Goal: Information Seeking & Learning: Compare options

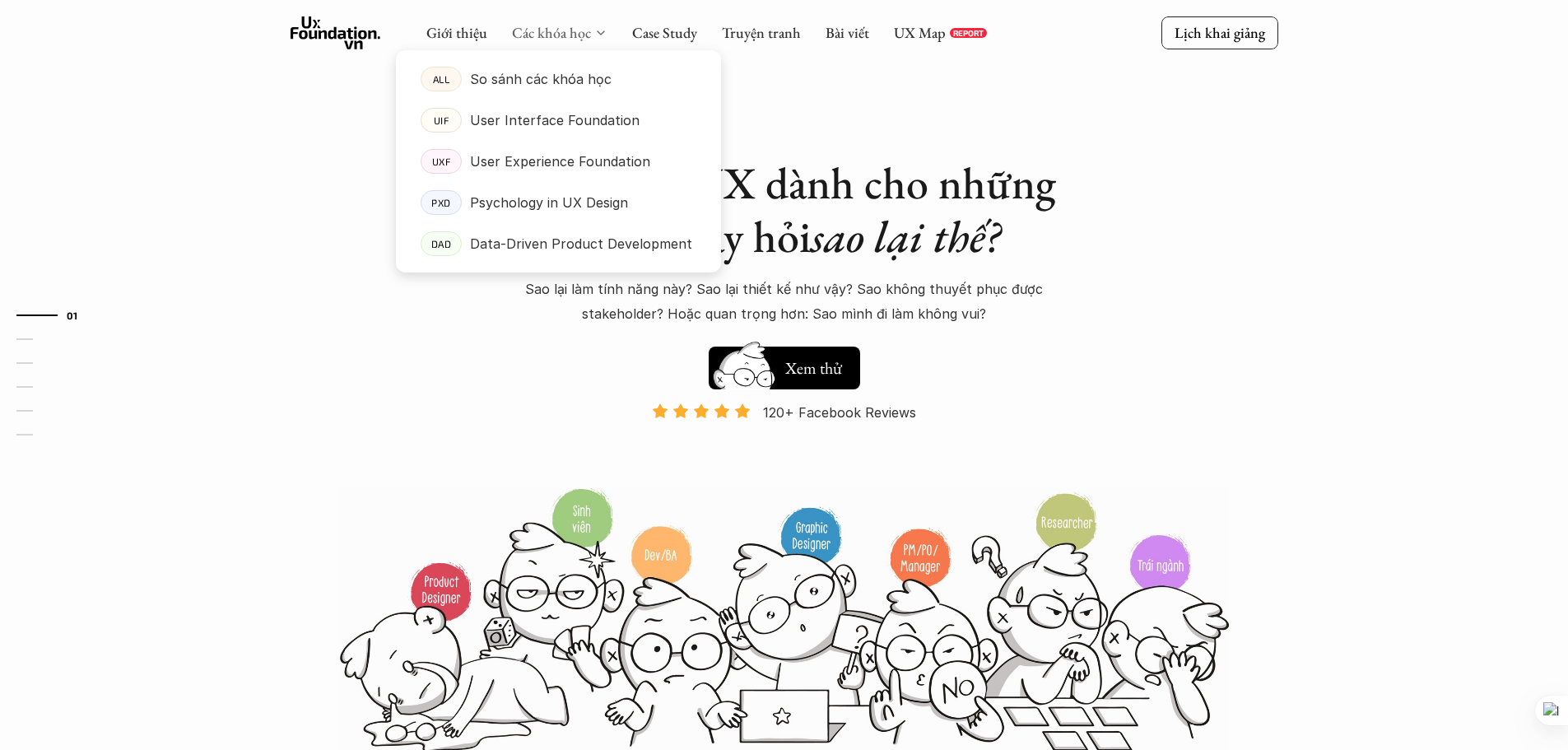
click at [523, 32] on link "Các khóa học" at bounding box center [552, 32] width 79 height 19
click at [535, 76] on p "So sánh các khóa học" at bounding box center [541, 79] width 142 height 25
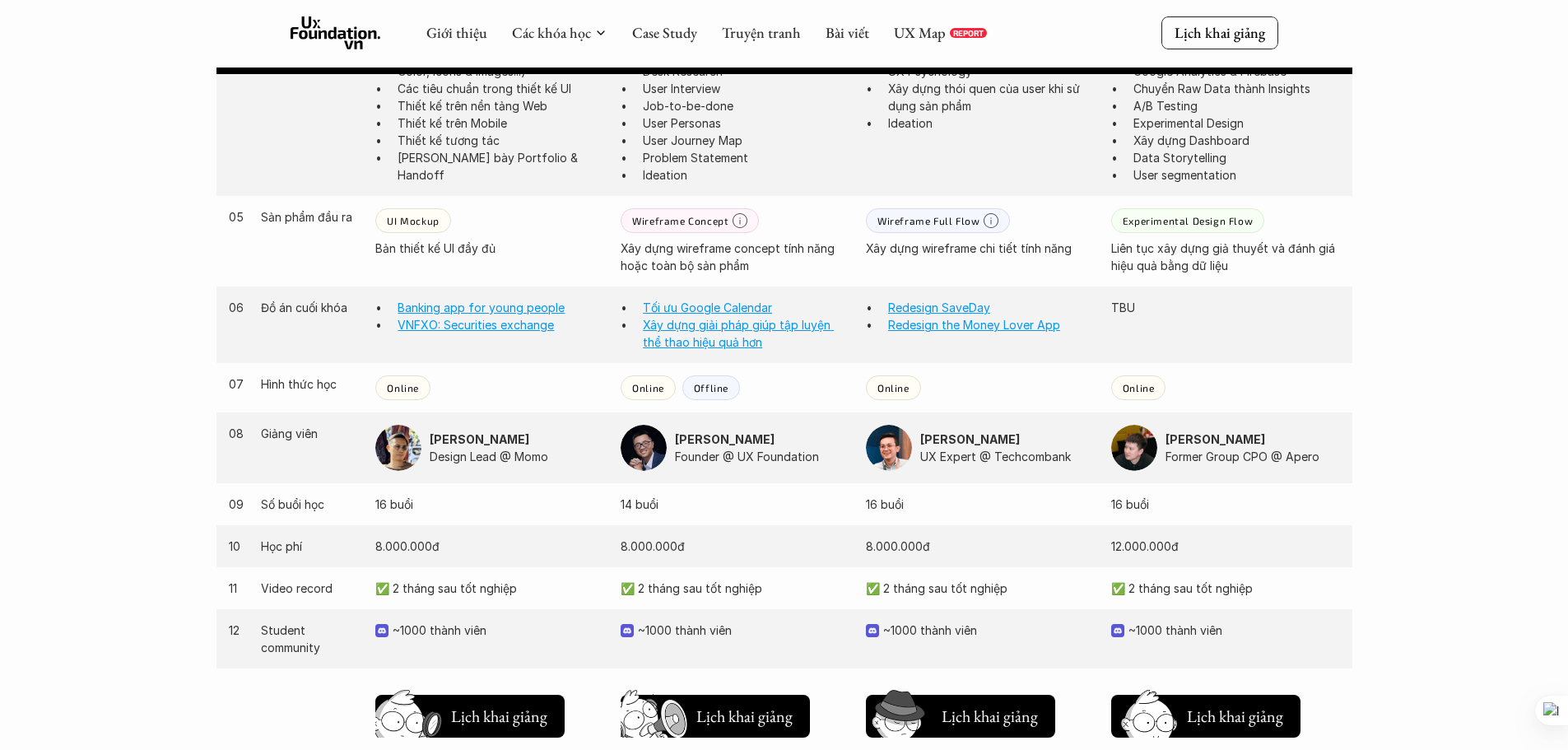
scroll to position [1152, 0]
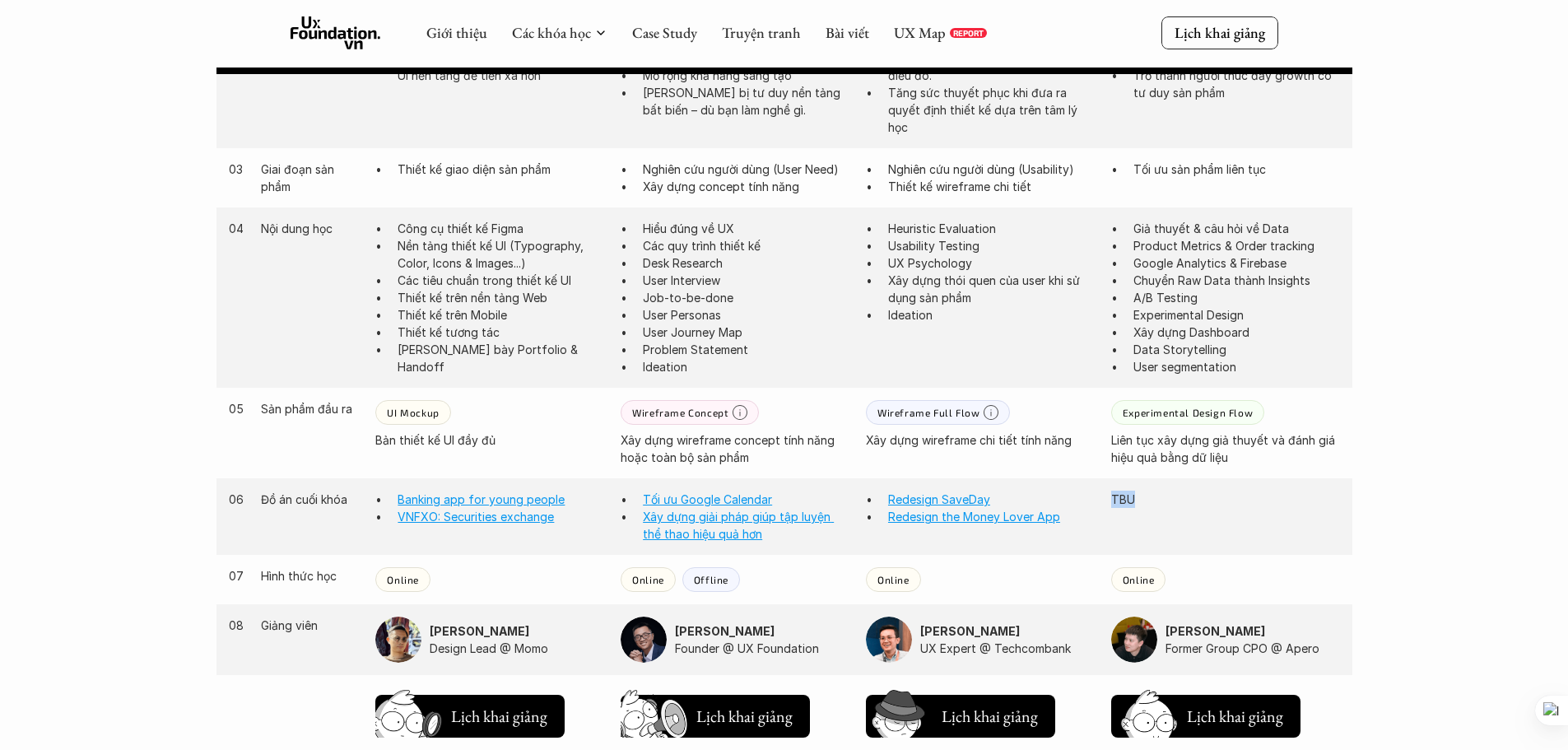
drag, startPoint x: 1121, startPoint y: 504, endPoint x: 1094, endPoint y: 512, distance: 28.2
click at [1094, 512] on div "06 Đồ án cuối khóa Banking app for young people VNFXO: Securities exchange Tối …" at bounding box center [784, 516] width 1136 height 76
copy div "TBU"
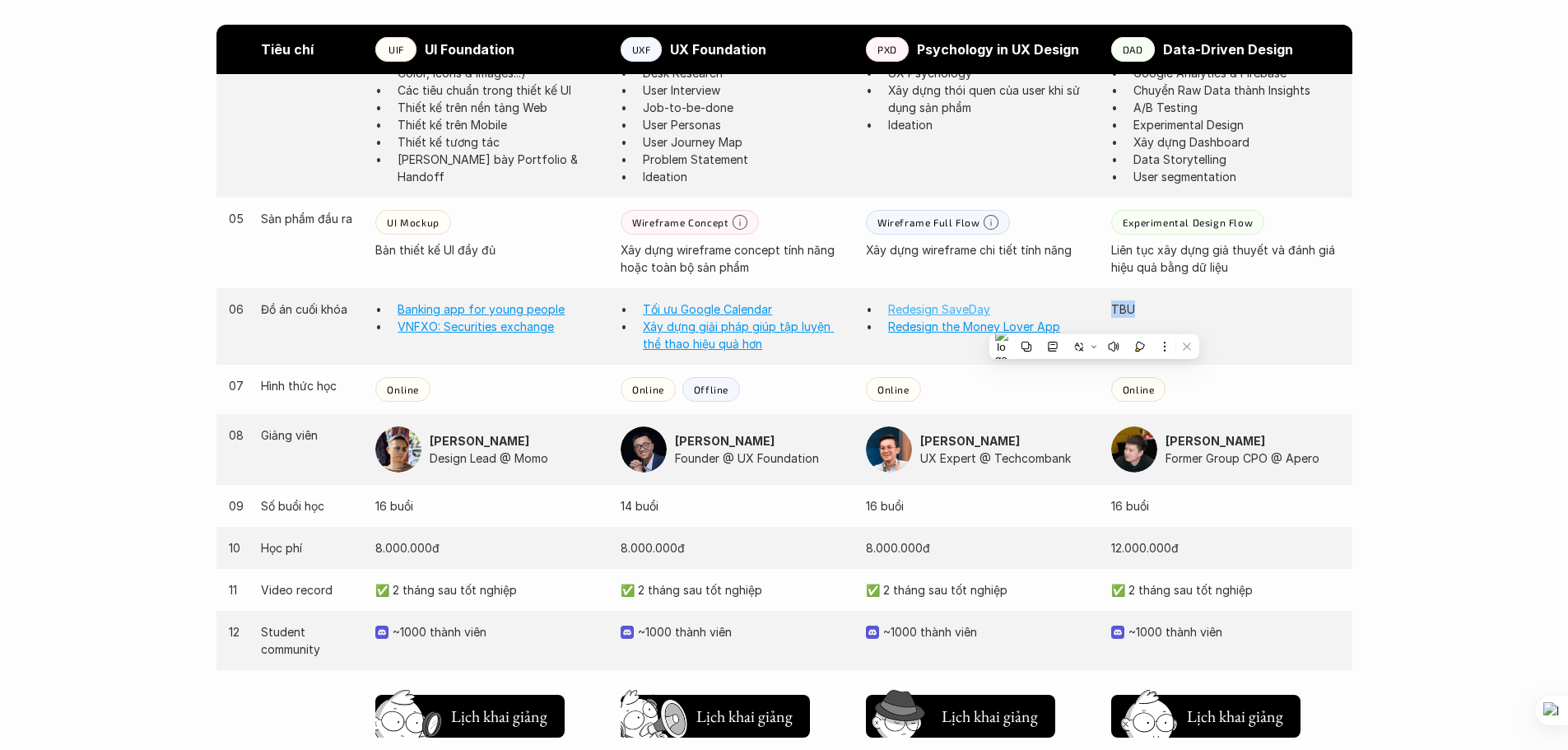
scroll to position [1344, 0]
click at [1463, 322] on div "Giới thiệu Các khóa học Case Study Truyện tranh Bài viết UX Map REPORT Lịch kha…" at bounding box center [784, 167] width 1568 height 3021
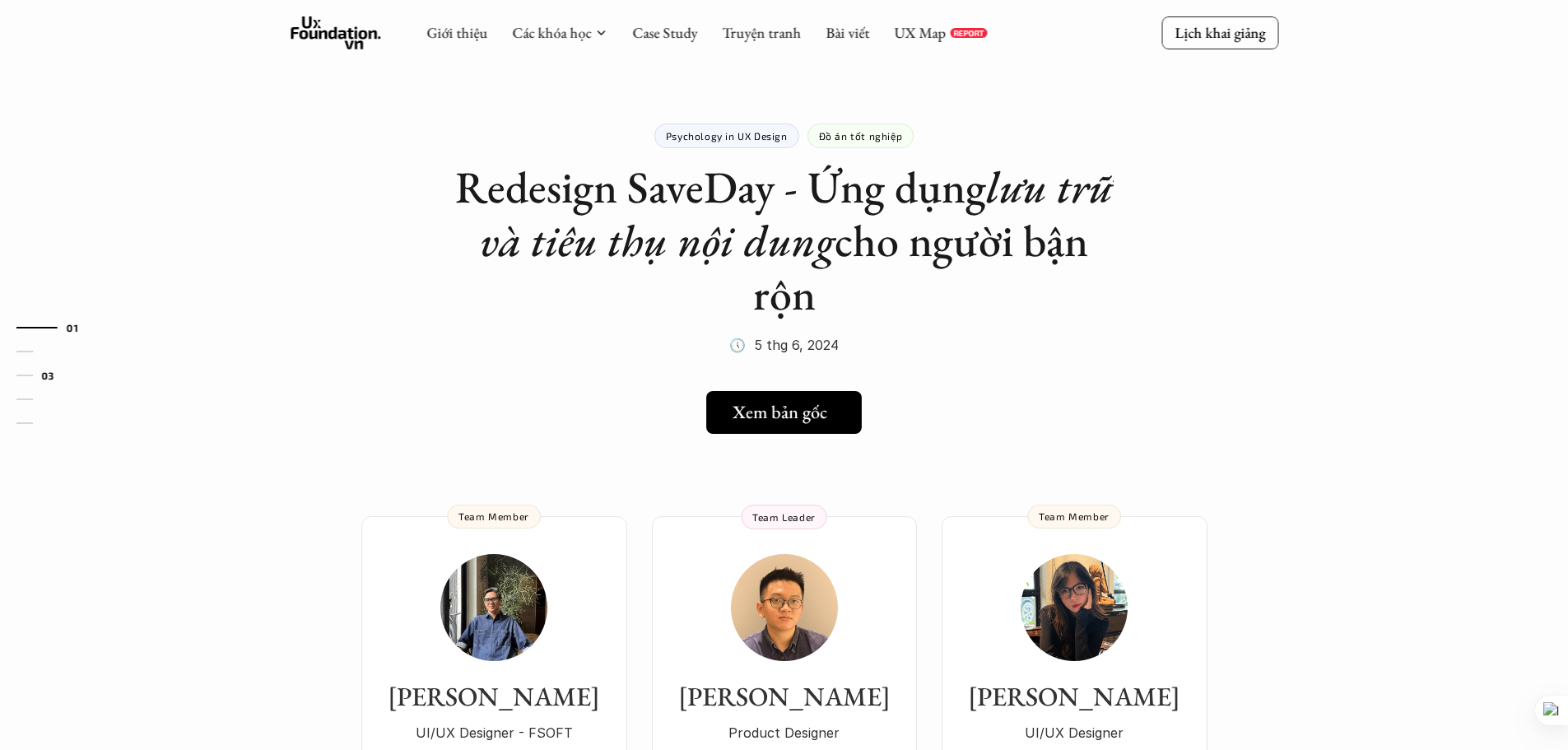
click at [816, 412] on h5 "Xem bản gốc" at bounding box center [779, 412] width 95 height 21
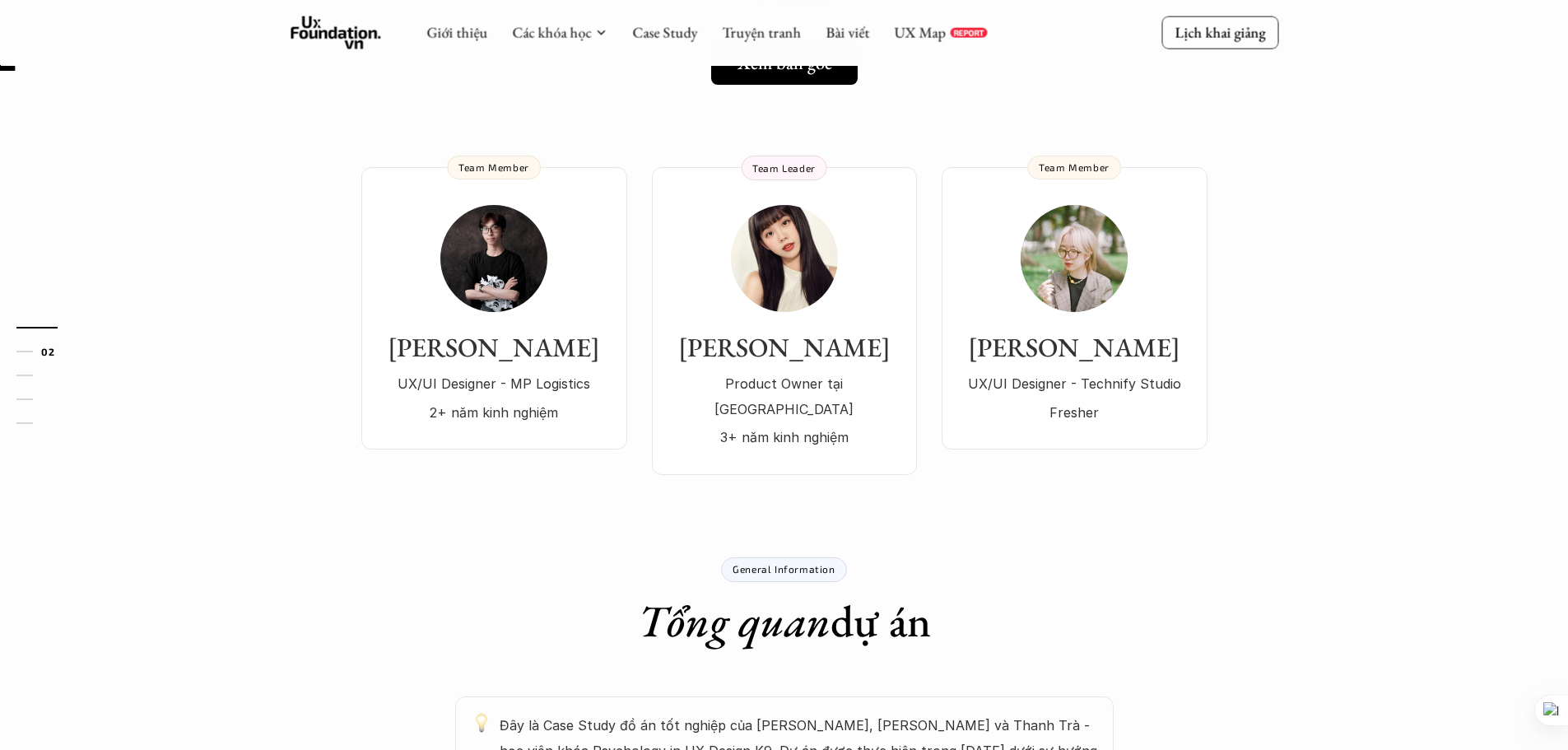
scroll to position [384, 0]
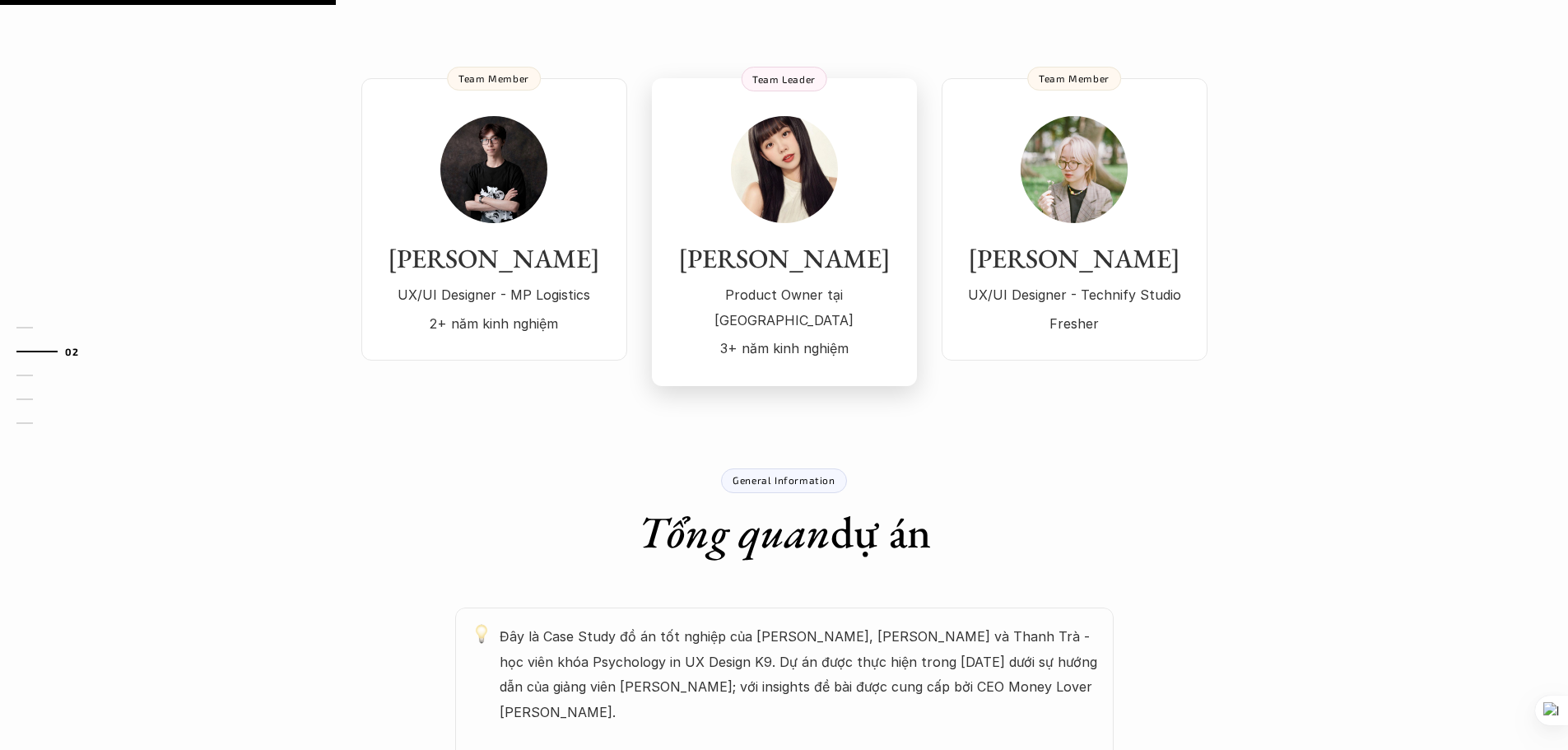
click at [821, 254] on h3 "[PERSON_NAME]" at bounding box center [784, 258] width 232 height 32
